Goal: Check status: Check status

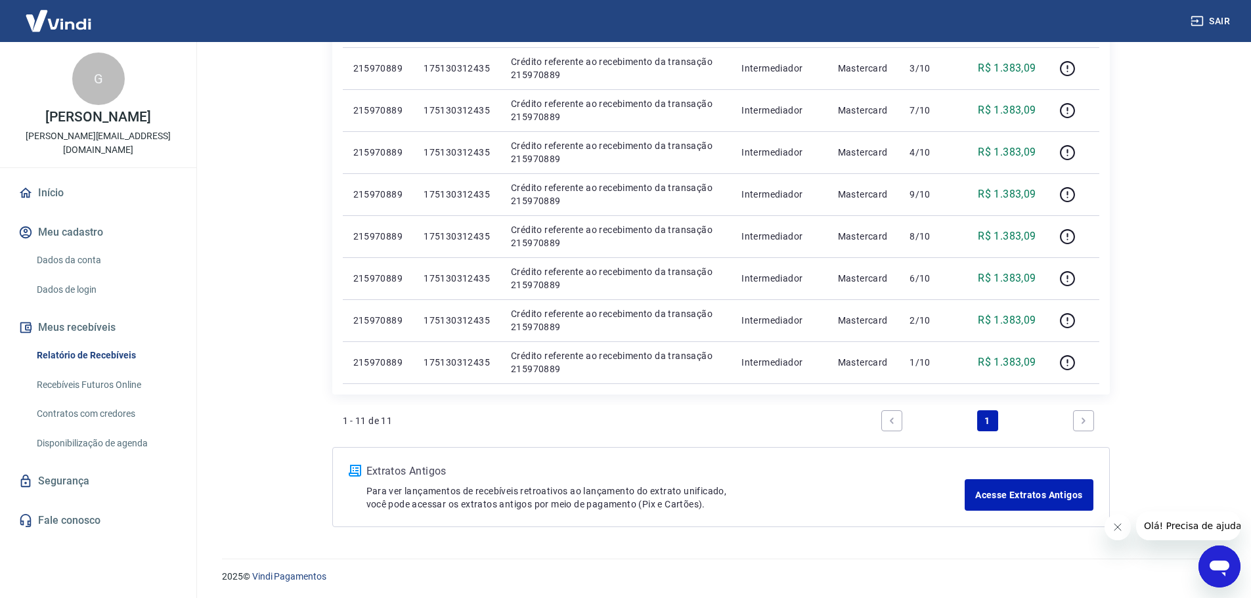
scroll to position [391, 0]
click at [1090, 419] on link "Next page" at bounding box center [1083, 419] width 21 height 21
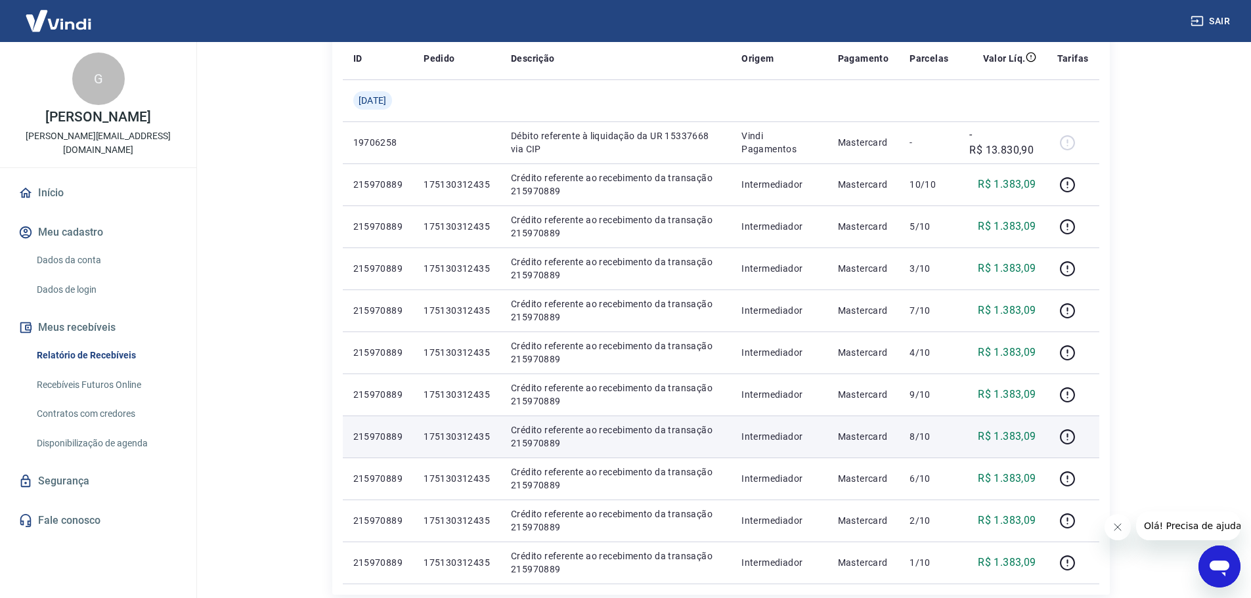
scroll to position [128, 0]
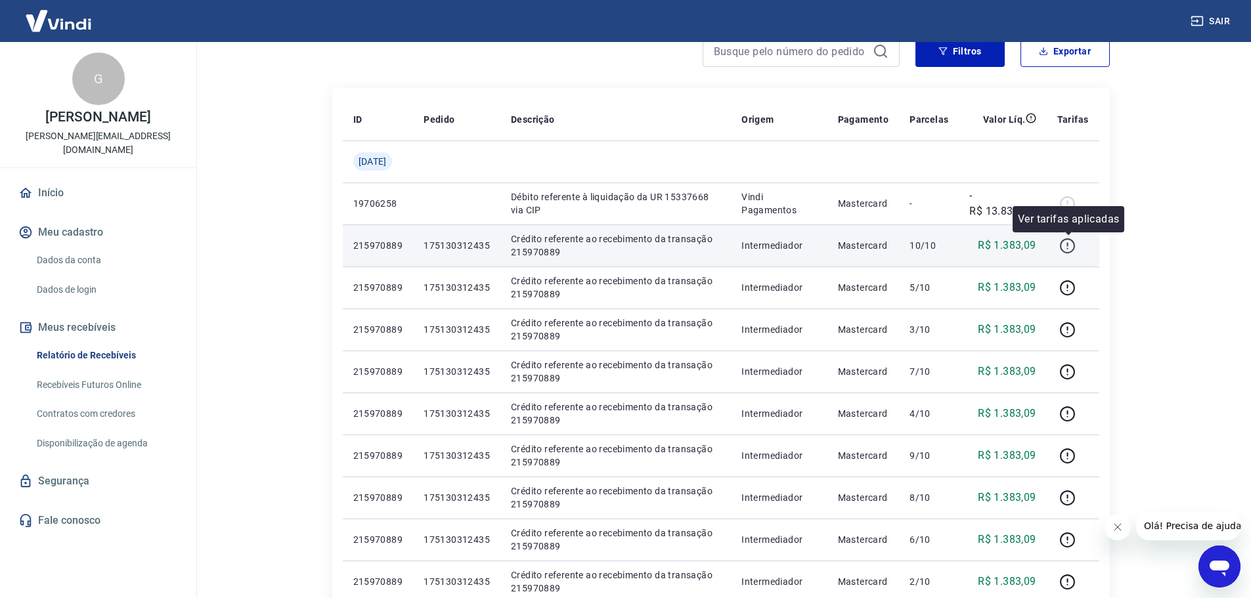
click at [1067, 249] on icon "button" at bounding box center [1068, 246] width 16 height 16
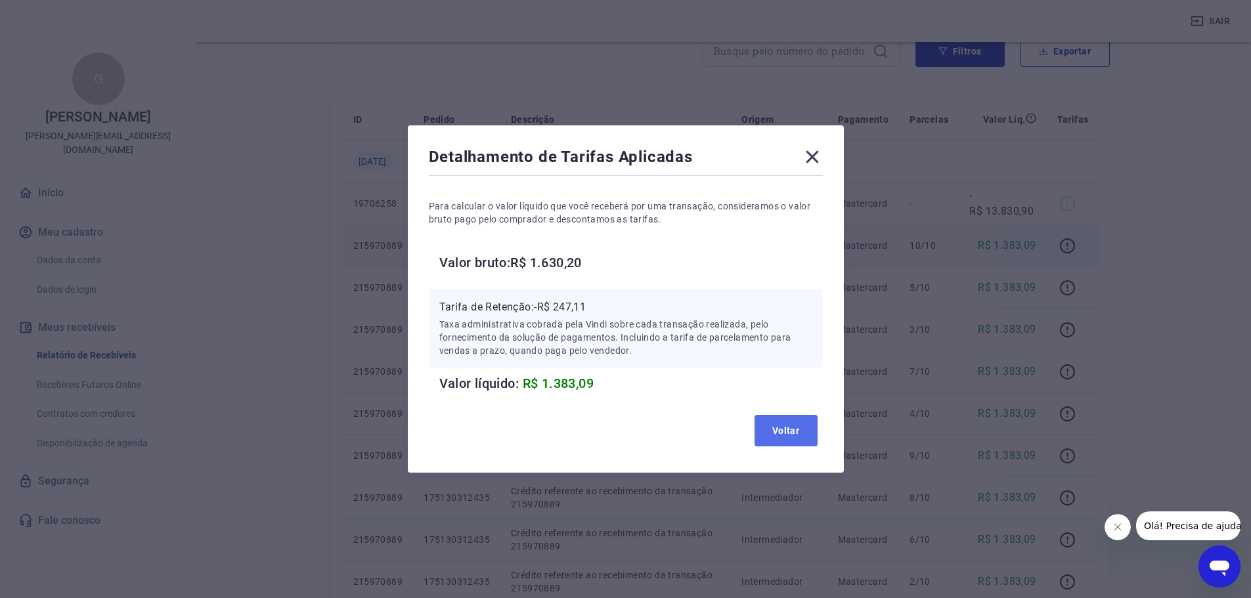
click at [800, 424] on button "Voltar" at bounding box center [786, 431] width 63 height 32
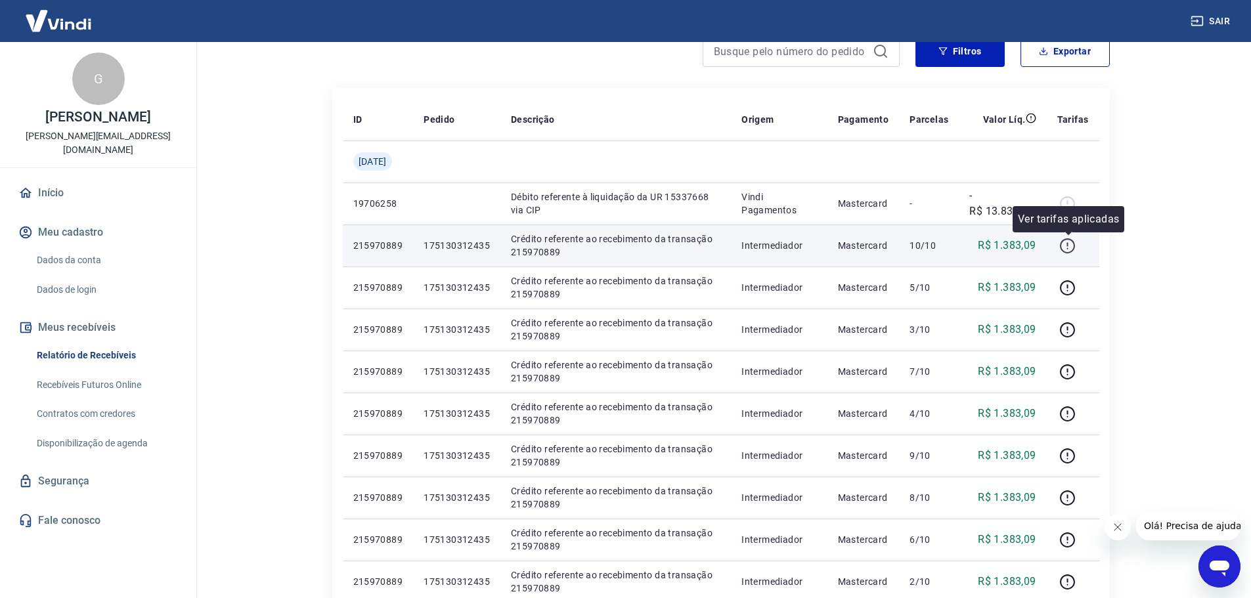
click at [1070, 246] on icon "button" at bounding box center [1068, 246] width 16 height 16
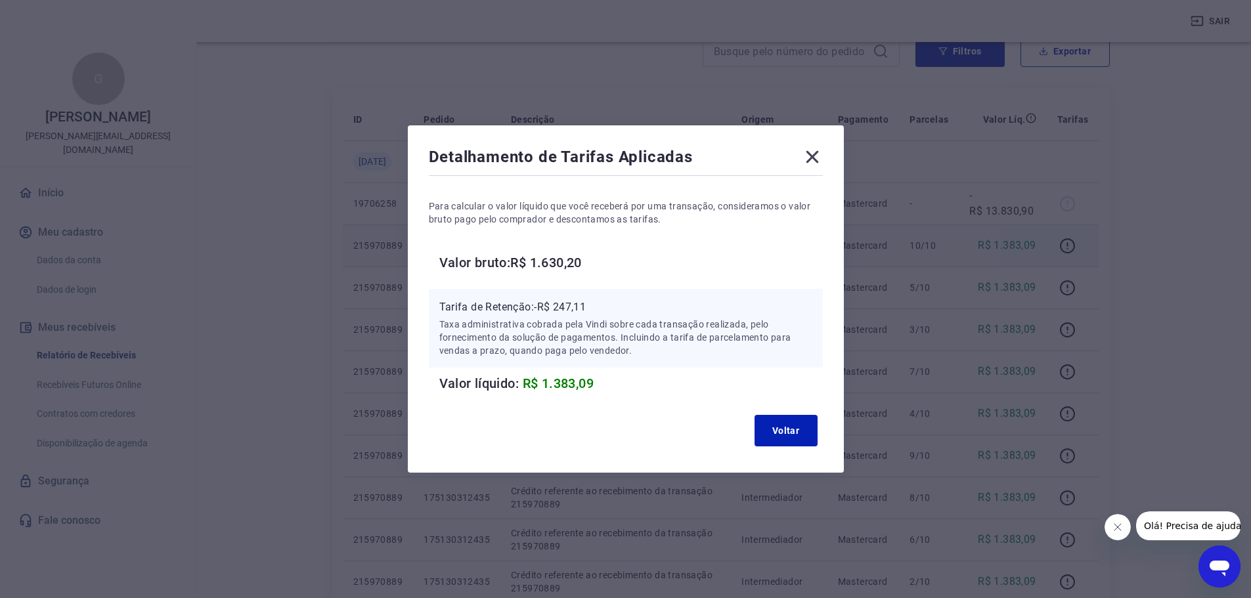
click at [819, 153] on icon at bounding box center [812, 157] width 12 height 12
